Goal: Check status: Check status

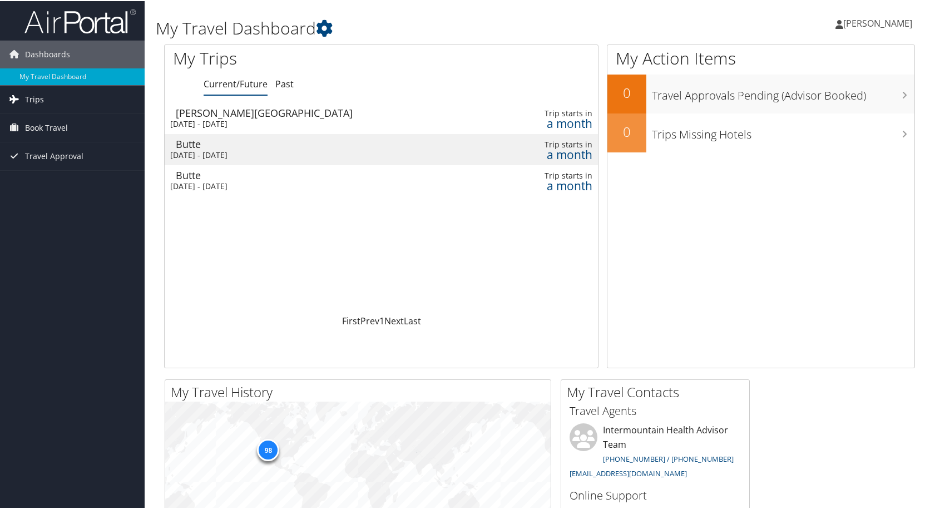
click at [39, 100] on span "Trips" at bounding box center [34, 99] width 19 height 28
click at [39, 120] on link "Current/Future Trips" at bounding box center [72, 120] width 145 height 17
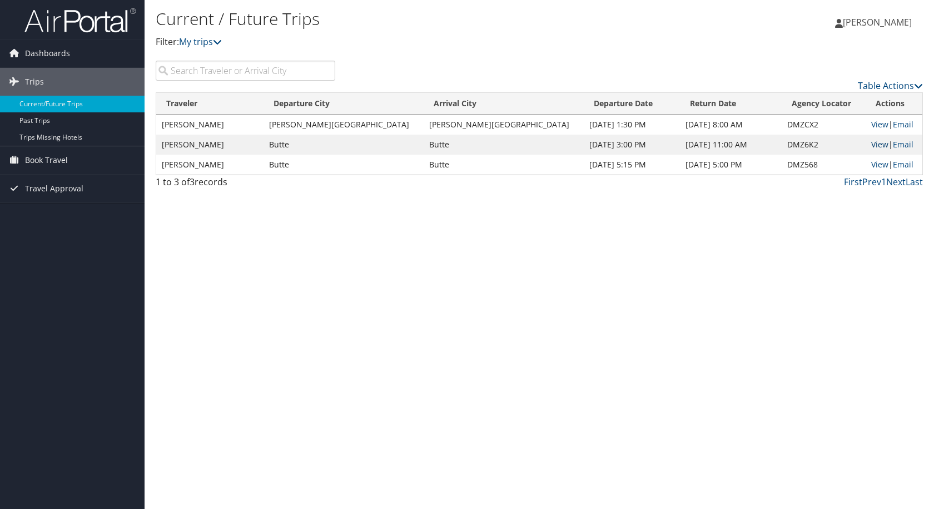
click at [872, 144] on link "View" at bounding box center [880, 144] width 17 height 11
click at [37, 159] on span "Book Travel" at bounding box center [46, 160] width 43 height 28
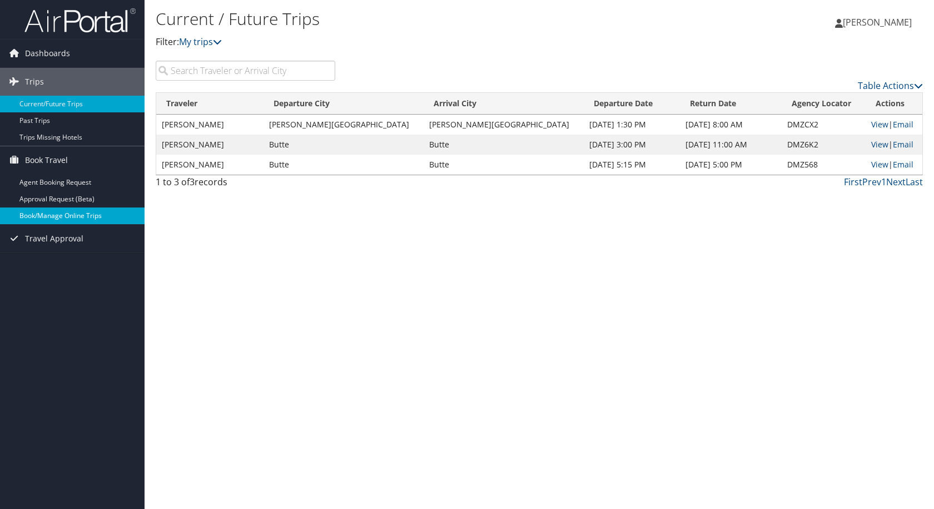
click at [42, 216] on link "Book/Manage Online Trips" at bounding box center [72, 215] width 145 height 17
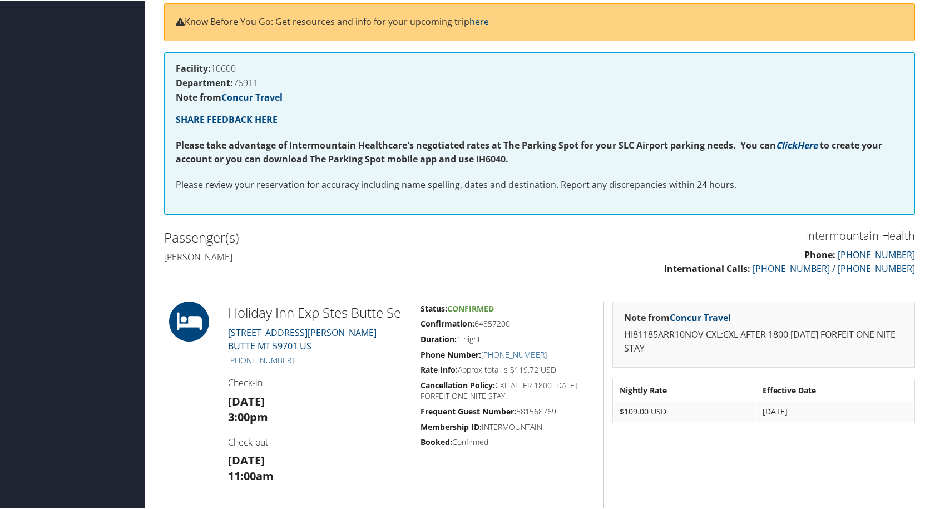
scroll to position [167, 0]
